Goal: Transaction & Acquisition: Obtain resource

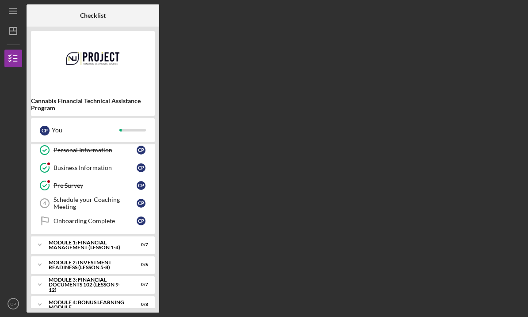
scroll to position [21, 0]
click at [94, 247] on div "Module 1: Financial Management (Lesson 1-4)" at bounding box center [87, 245] width 77 height 10
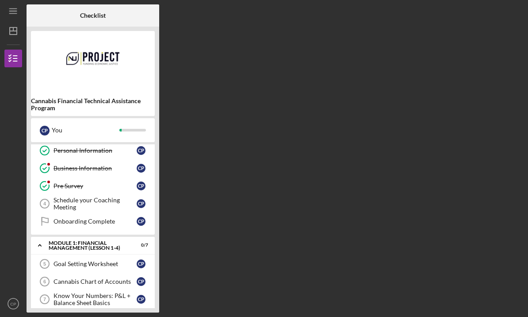
click at [80, 264] on div "Goal Setting Worksheet" at bounding box center [95, 263] width 83 height 7
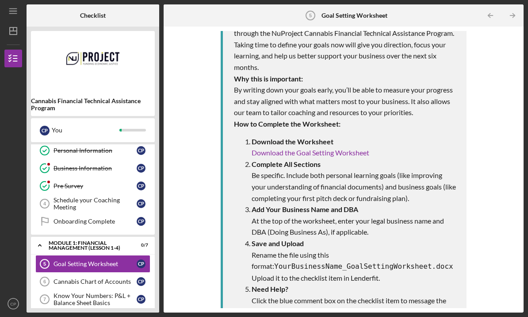
scroll to position [151, 0]
click at [110, 278] on div "Cannabis Chart of Accounts" at bounding box center [95, 281] width 83 height 7
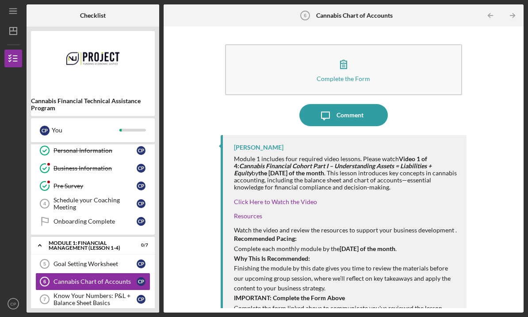
click at [90, 255] on link "Goal Setting Worksheet 5 Goal Setting Worksheet C P" at bounding box center [92, 264] width 115 height 18
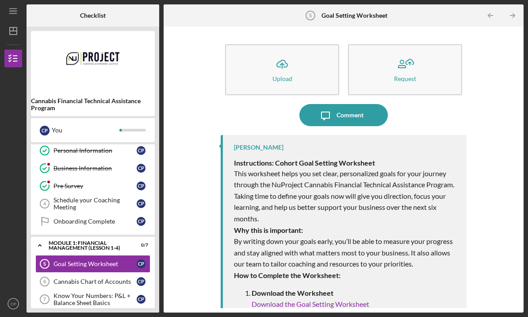
click at [344, 299] on link "Download the Goal Setting Worksheet" at bounding box center [311, 303] width 118 height 8
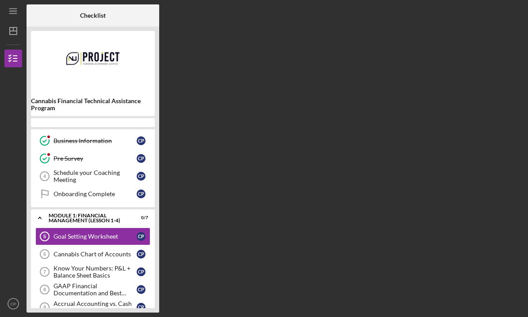
scroll to position [36, 0]
